Goal: Task Accomplishment & Management: Manage account settings

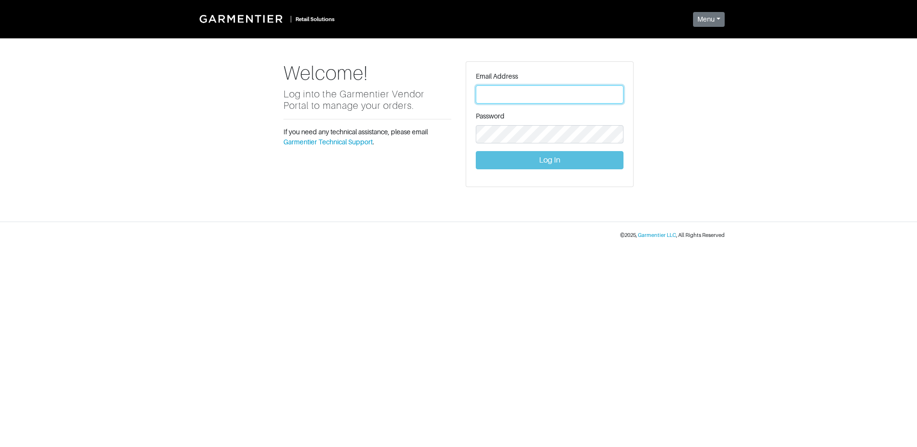
type input "vince@garmentier.co"
click at [541, 164] on button "Log In" at bounding box center [550, 160] width 148 height 18
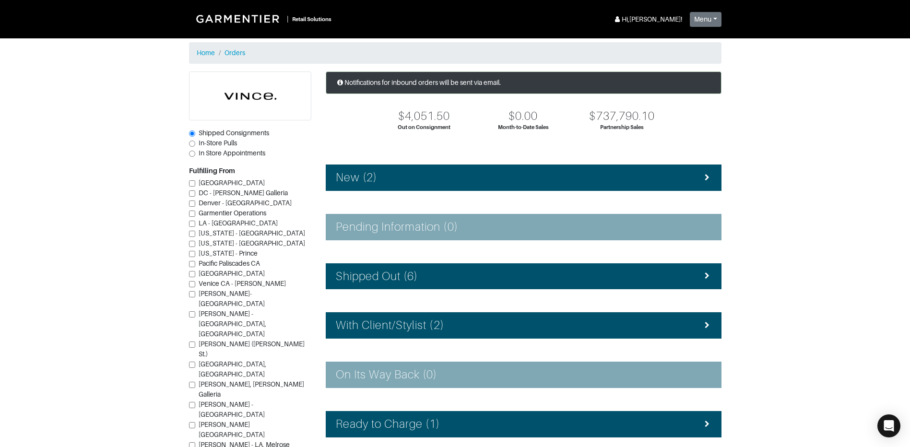
click at [191, 342] on input "[PERSON_NAME] ([PERSON_NAME] St.)" at bounding box center [192, 345] width 6 height 6
checkbox input "true"
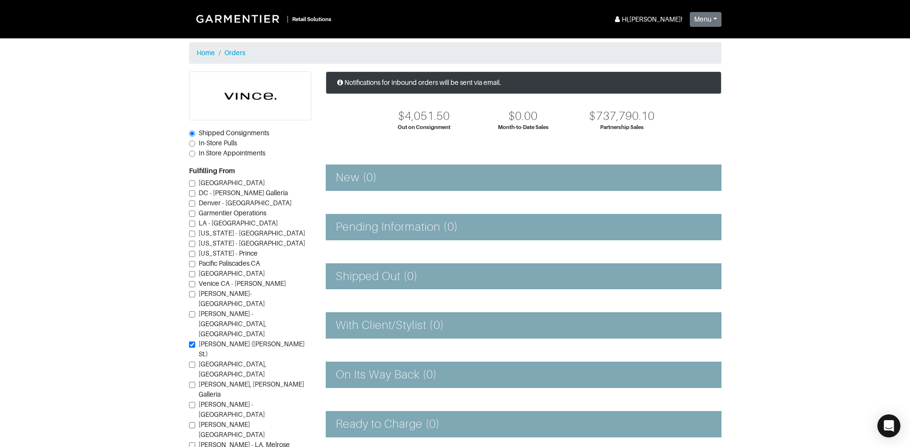
click at [191, 144] on input "In-Store Pulls" at bounding box center [192, 144] width 6 height 6
radio input "true"
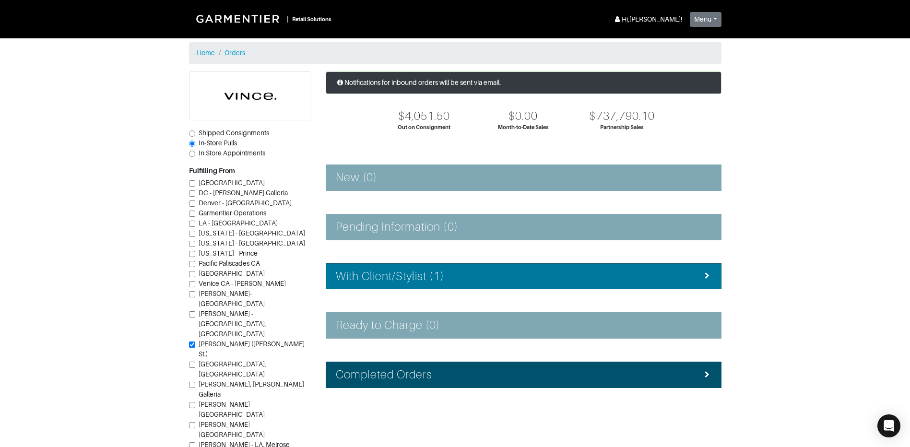
click at [384, 276] on h4 "With Client/Stylist (1)" at bounding box center [390, 277] width 108 height 14
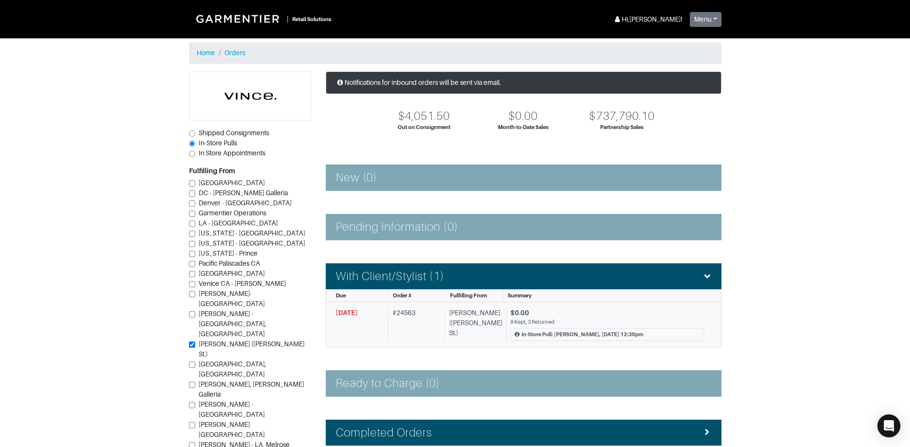
click at [430, 329] on div "# 24563" at bounding box center [414, 324] width 53 height 33
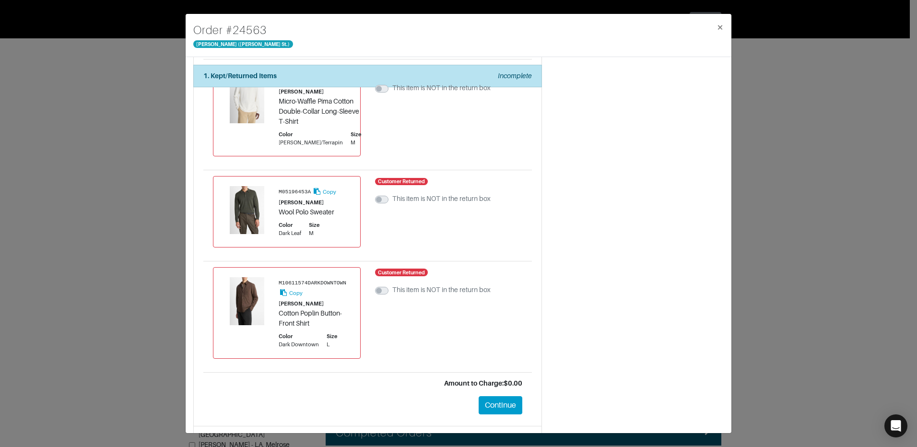
scroll to position [960, 0]
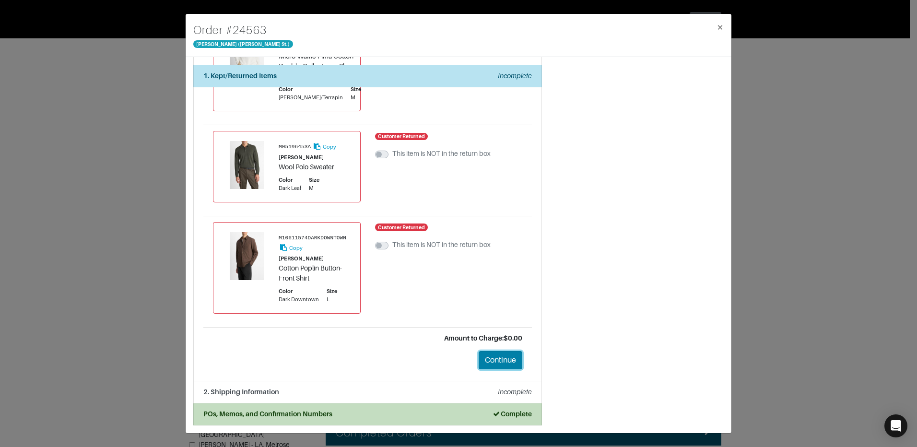
click at [508, 360] on button "Continue" at bounding box center [501, 360] width 44 height 18
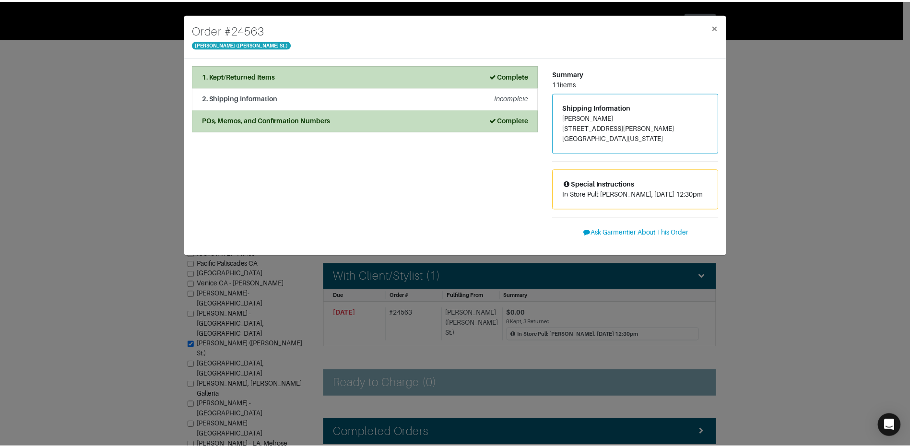
scroll to position [0, 0]
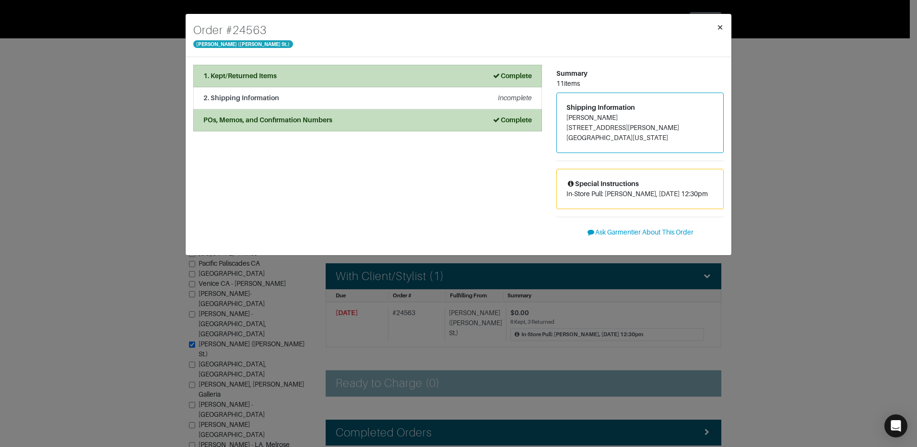
click at [718, 23] on span "×" at bounding box center [720, 27] width 7 height 13
